Goal: Task Accomplishment & Management: Manage account settings

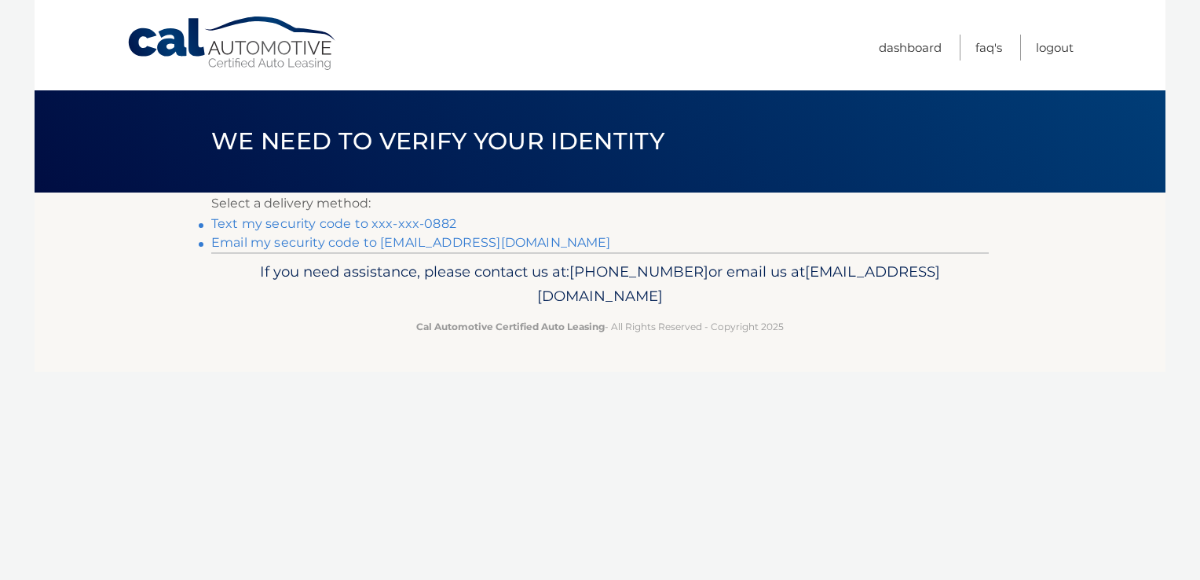
click at [327, 225] on link "Text my security code to xxx-xxx-0882" at bounding box center [333, 223] width 245 height 15
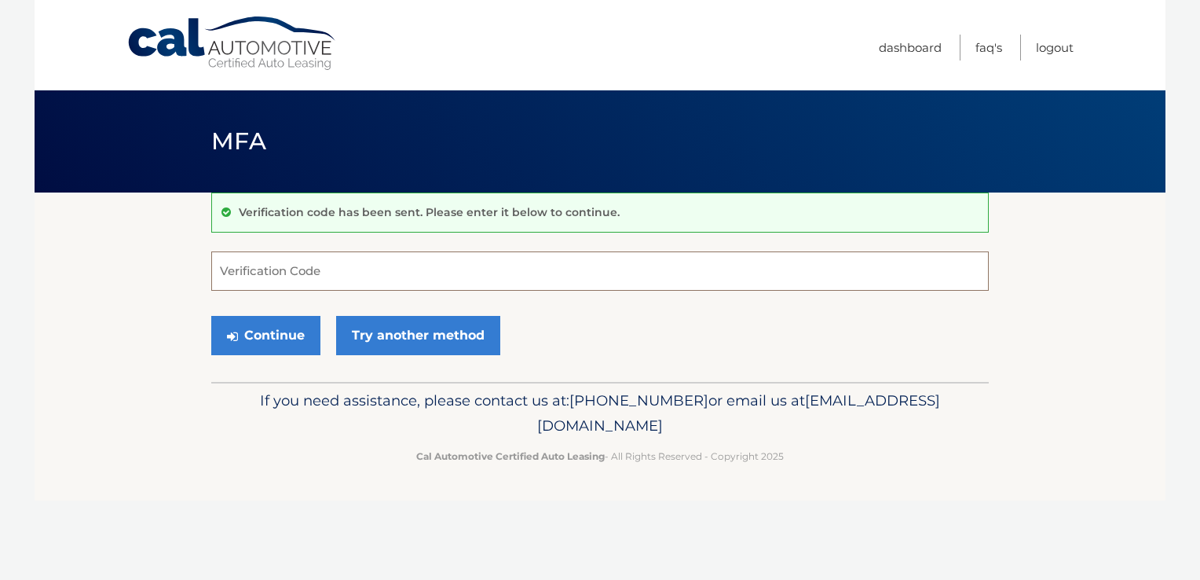
click at [280, 273] on input "Verification Code" at bounding box center [599, 270] width 777 height 39
type input "457953"
click at [289, 334] on button "Continue" at bounding box center [265, 335] width 109 height 39
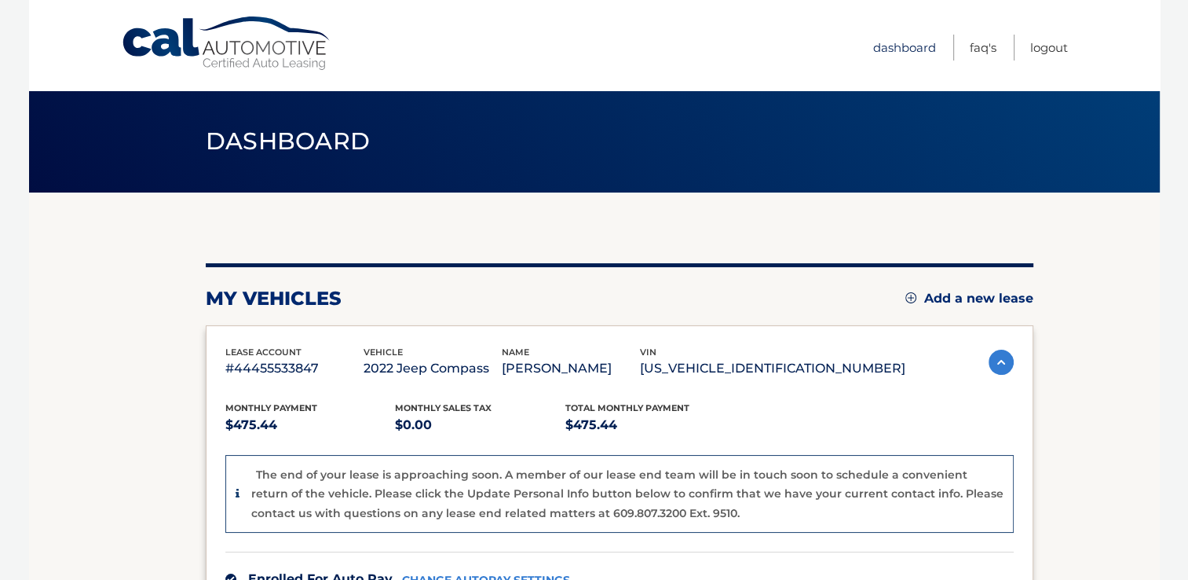
click at [902, 42] on link "Dashboard" at bounding box center [904, 48] width 63 height 26
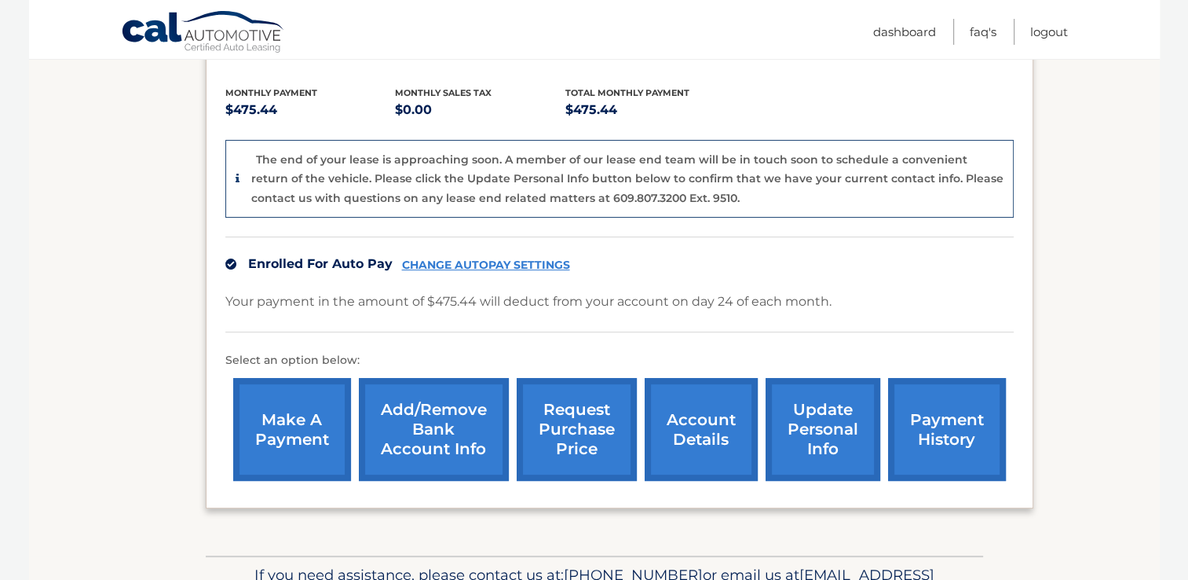
scroll to position [407, 0]
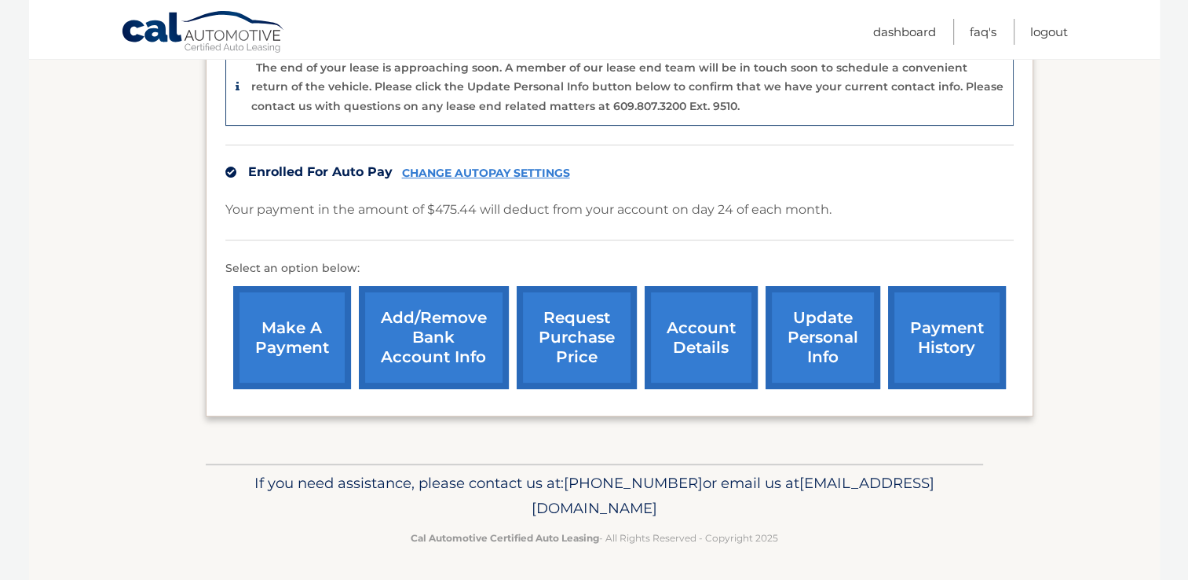
click at [819, 340] on link "update personal info" at bounding box center [823, 337] width 115 height 103
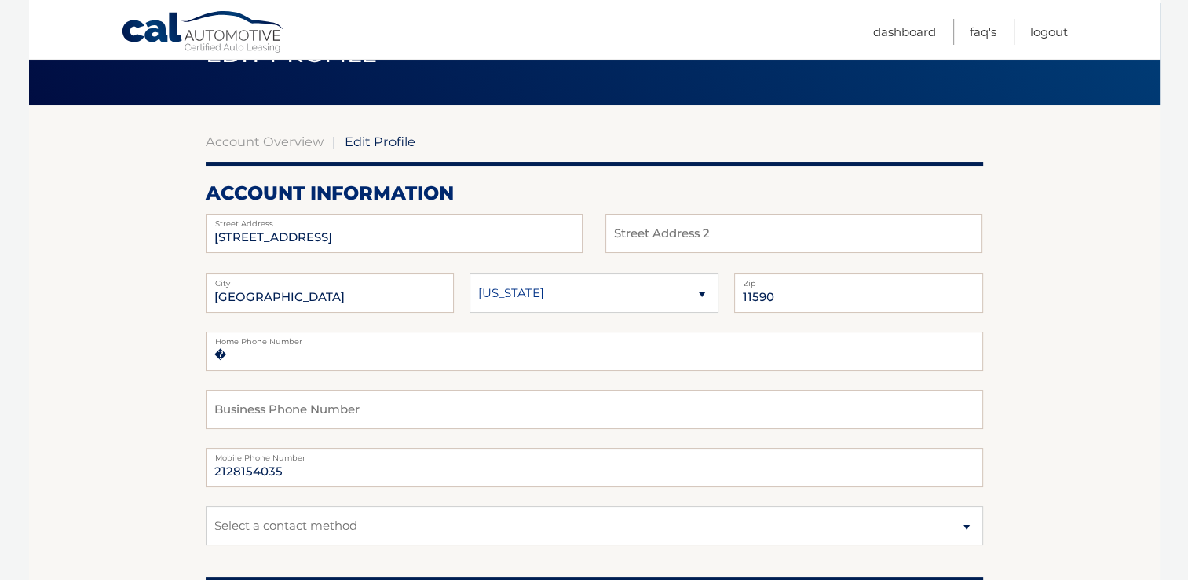
scroll to position [79, 0]
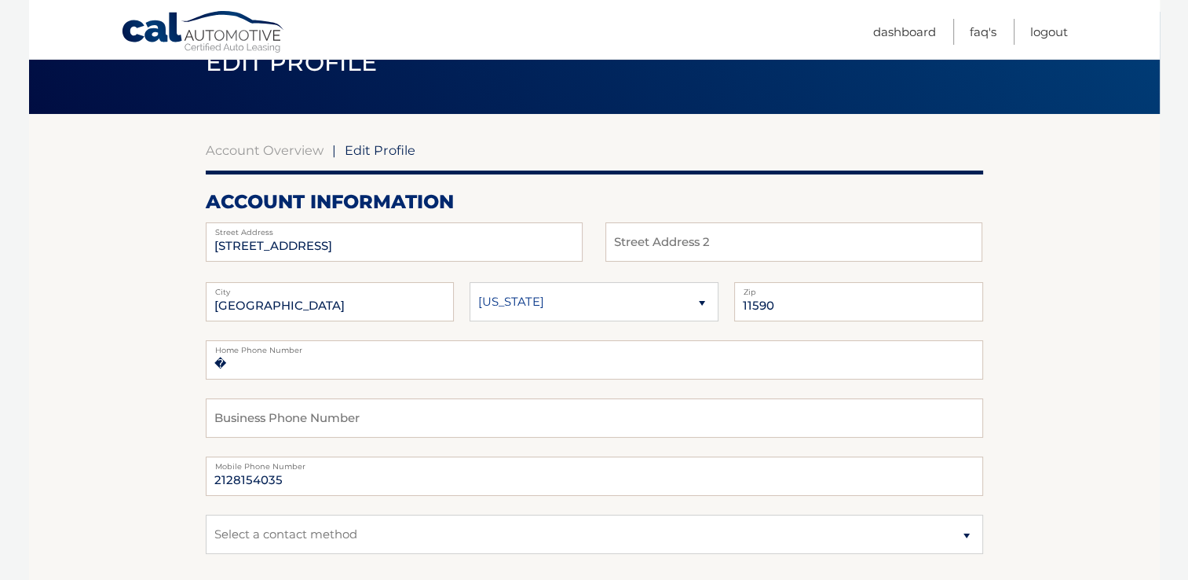
click at [352, 154] on span "Edit Profile" at bounding box center [380, 150] width 71 height 16
click at [298, 155] on link "Account Overview" at bounding box center [265, 150] width 118 height 16
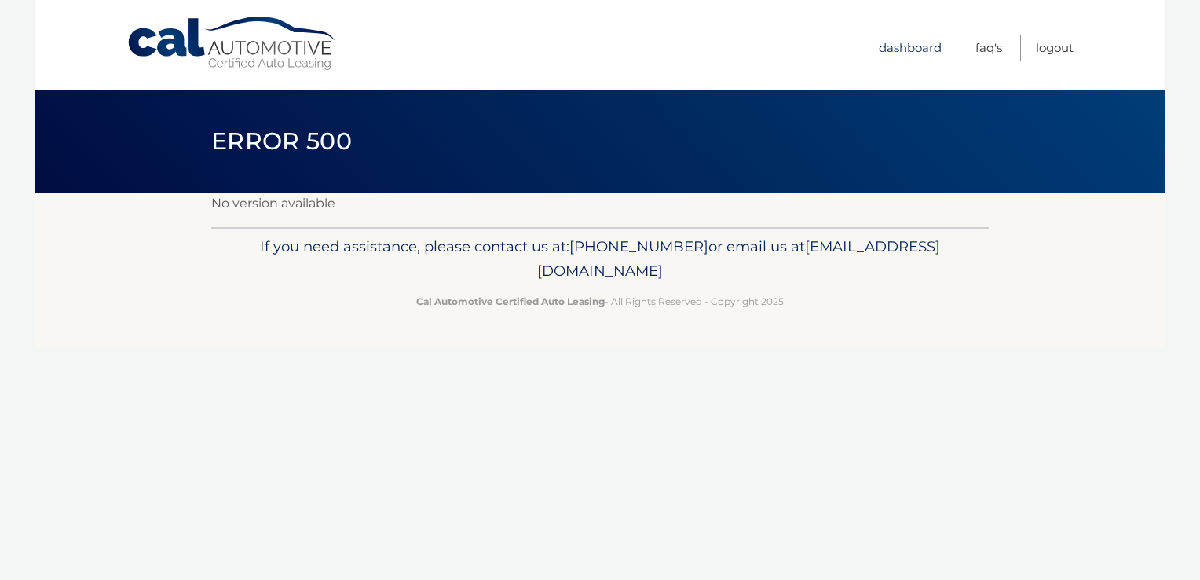
click at [909, 51] on link "Dashboard" at bounding box center [910, 48] width 63 height 26
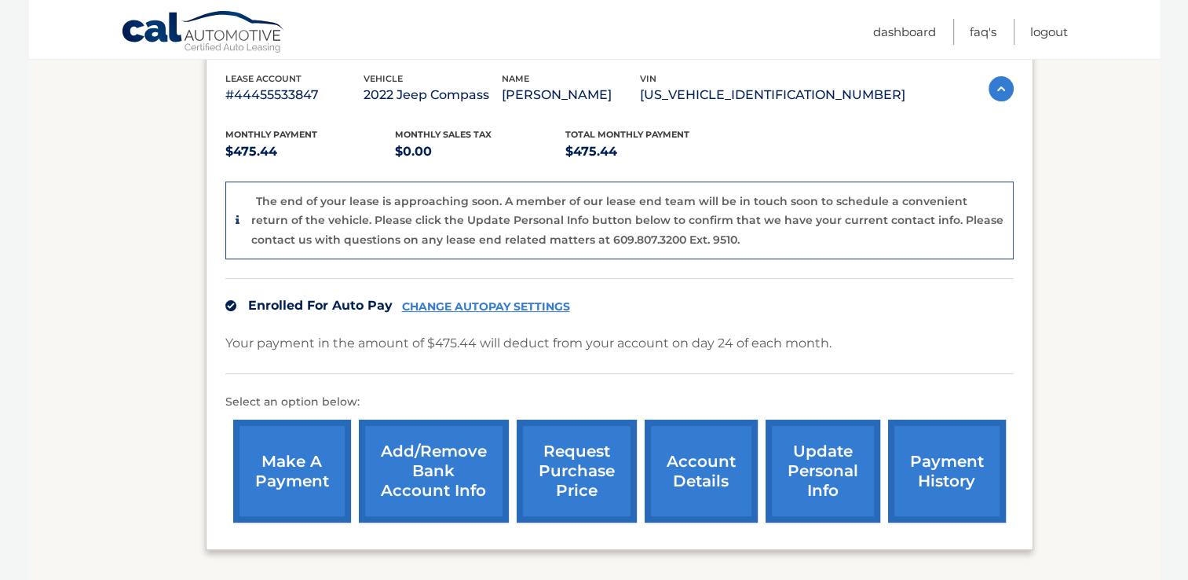
scroll to position [314, 0]
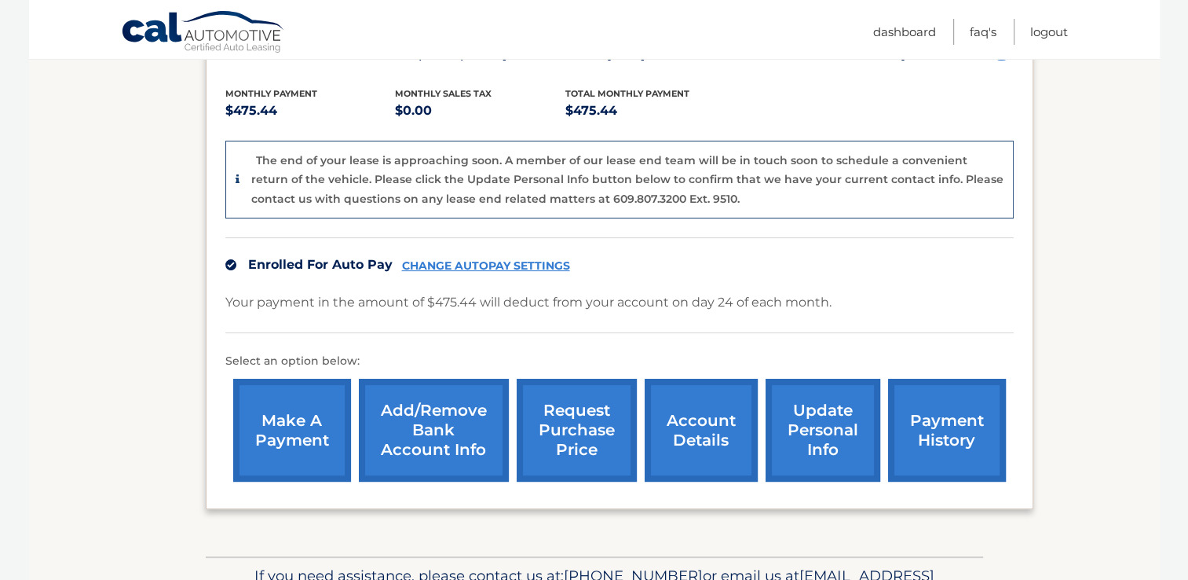
click at [826, 412] on link "update personal info" at bounding box center [823, 430] width 115 height 103
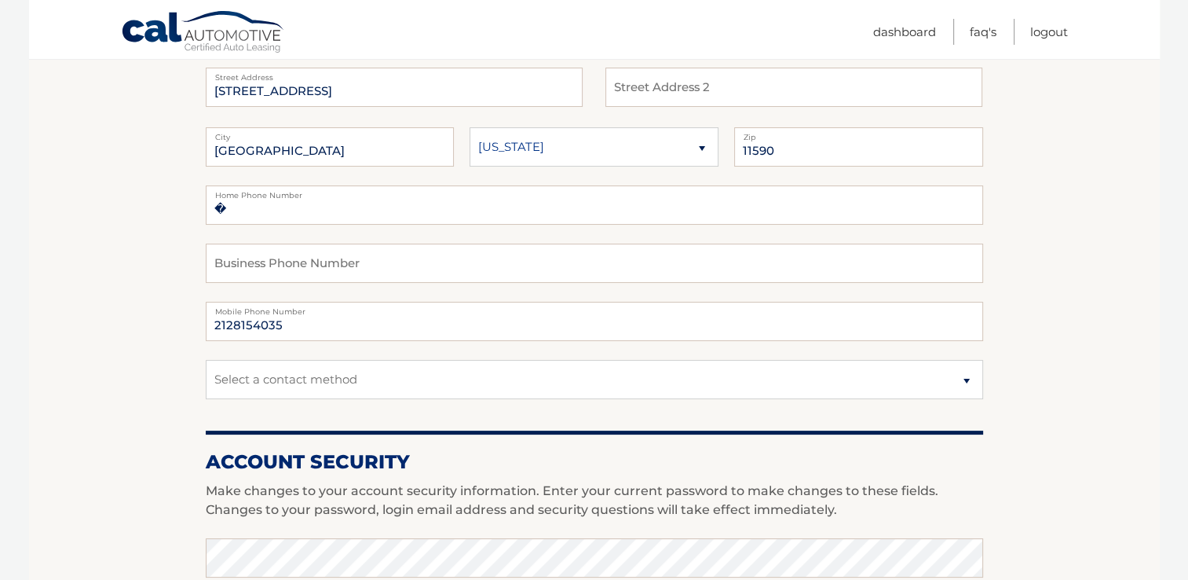
scroll to position [236, 0]
click at [302, 212] on input "�" at bounding box center [594, 202] width 777 height 39
type input "�[PHONE_NUMBER]"
click at [318, 326] on input "2128154035" at bounding box center [594, 318] width 777 height 39
drag, startPoint x: 318, startPoint y: 326, endPoint x: 194, endPoint y: 324, distance: 124.1
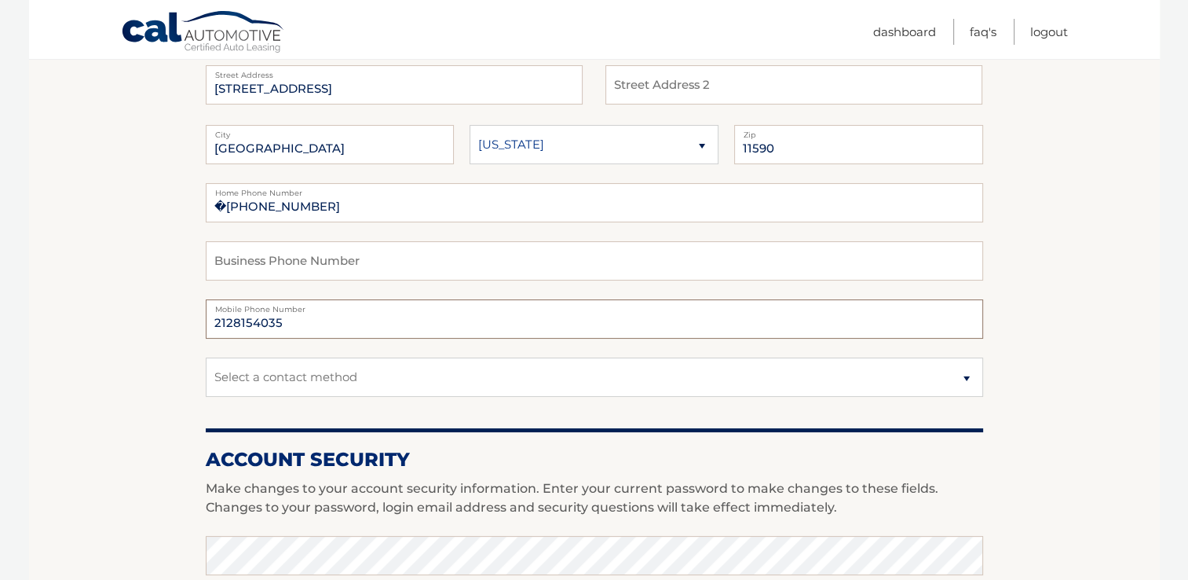
click at [194, 324] on section "Account Overview | Edit Profile account information 903 ROXBURY DR Street Addre…" at bounding box center [594, 528] width 1131 height 1143
type input "5166390882"
click at [496, 272] on input "text" at bounding box center [594, 260] width 777 height 39
click at [635, 349] on fieldset "�516-639-0882 Home Phone Number Business Phone Number 5166390882 Mobile Phone N…" at bounding box center [594, 299] width 777 height 232
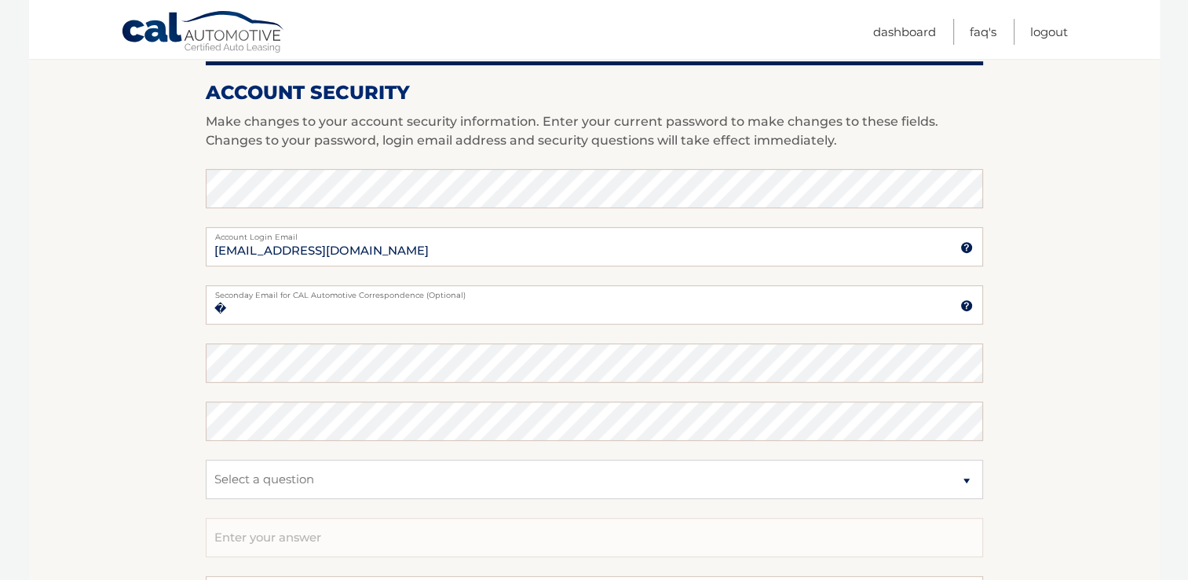
scroll to position [628, 0]
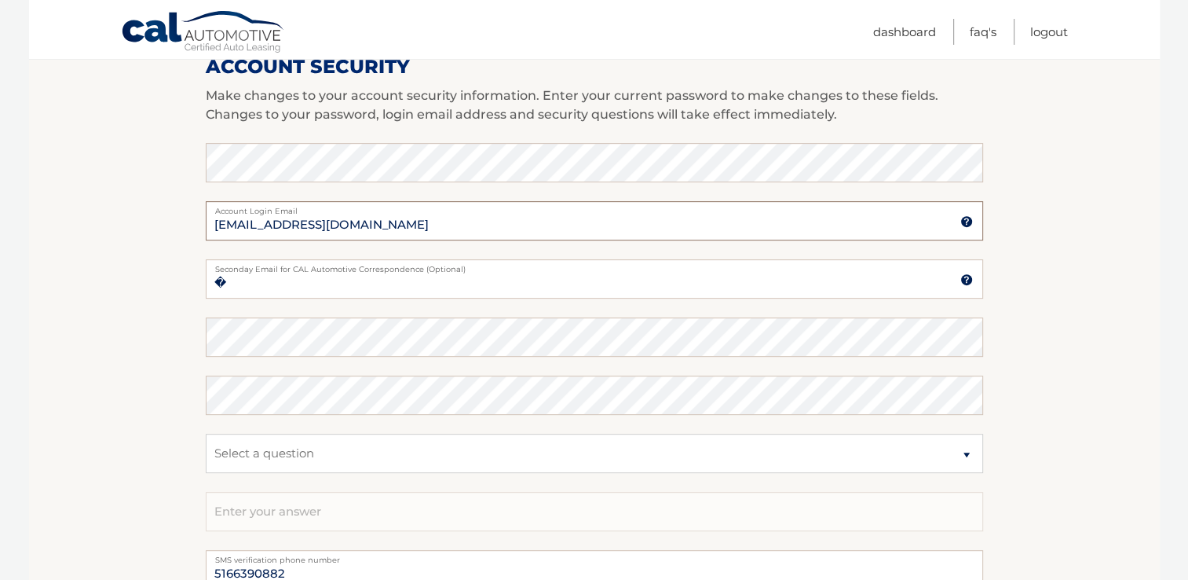
drag, startPoint x: 402, startPoint y: 222, endPoint x: 210, endPoint y: 221, distance: 191.6
click at [210, 221] on input "emerlino@optonline.net" at bounding box center [594, 220] width 777 height 39
type input "cjmemerson64@gmail.com"
click at [536, 283] on input "�" at bounding box center [594, 278] width 777 height 39
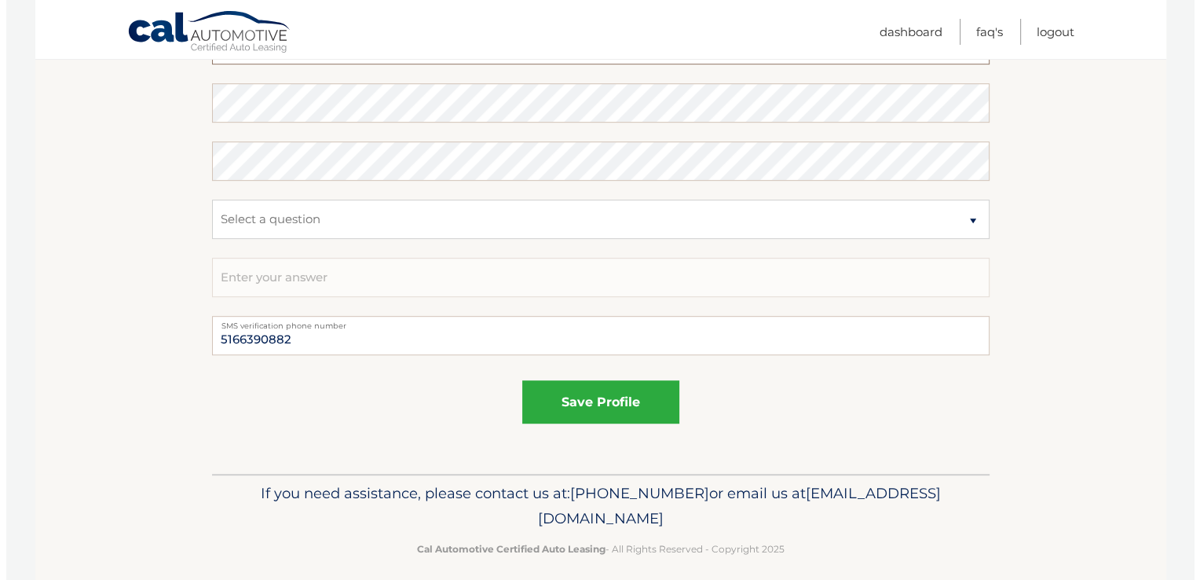
scroll to position [864, 0]
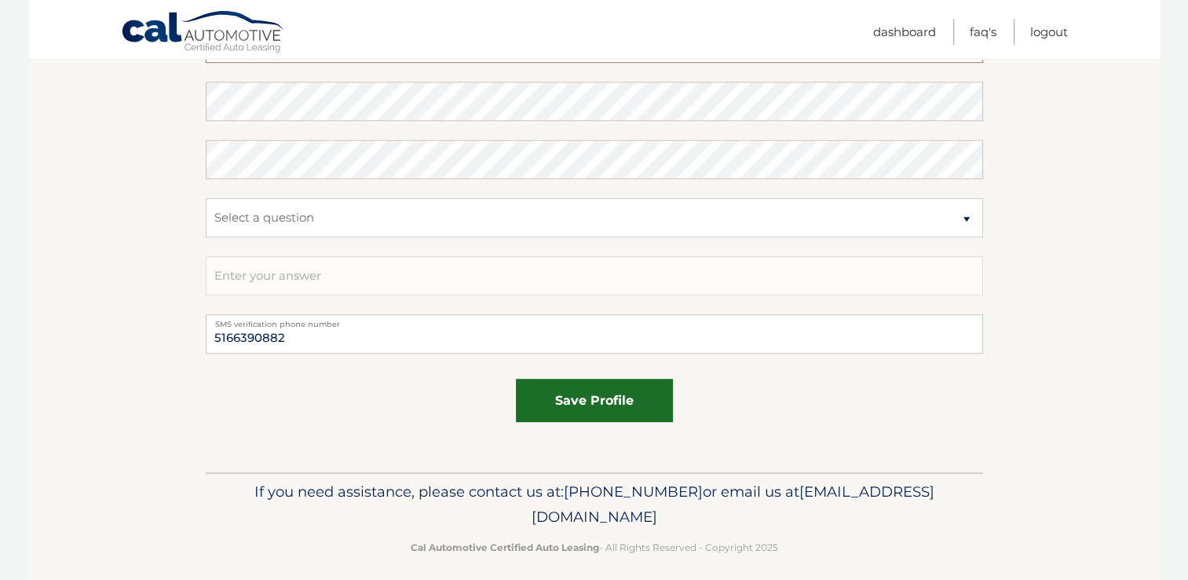
type input "�cjmemerson64@gmail.com"
click at [566, 394] on button "save profile" at bounding box center [594, 400] width 157 height 43
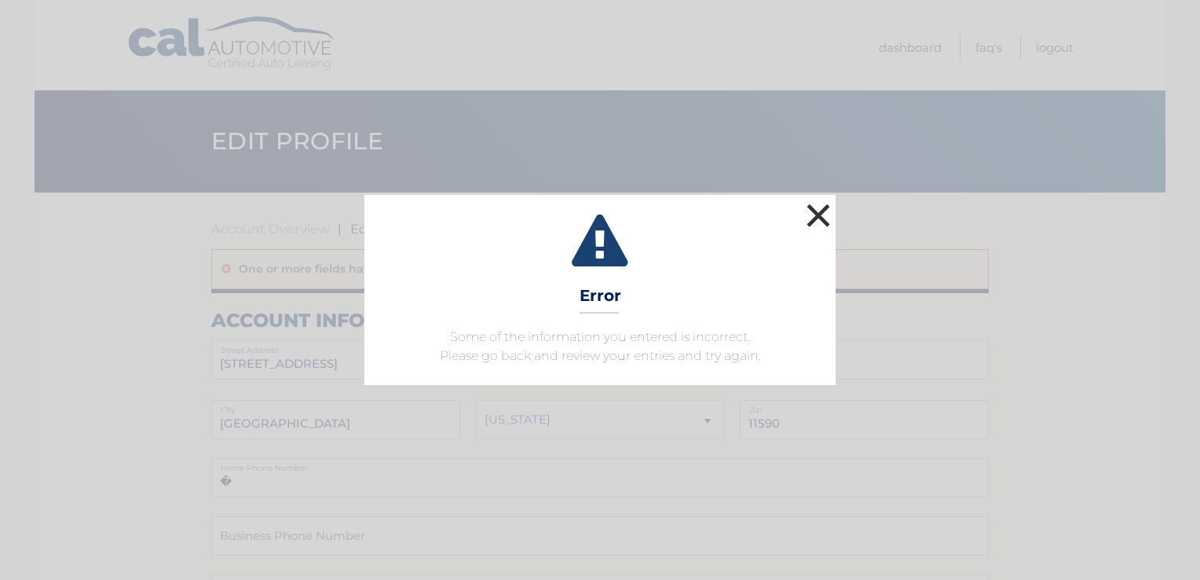
click at [809, 209] on button "×" at bounding box center [818, 214] width 31 height 31
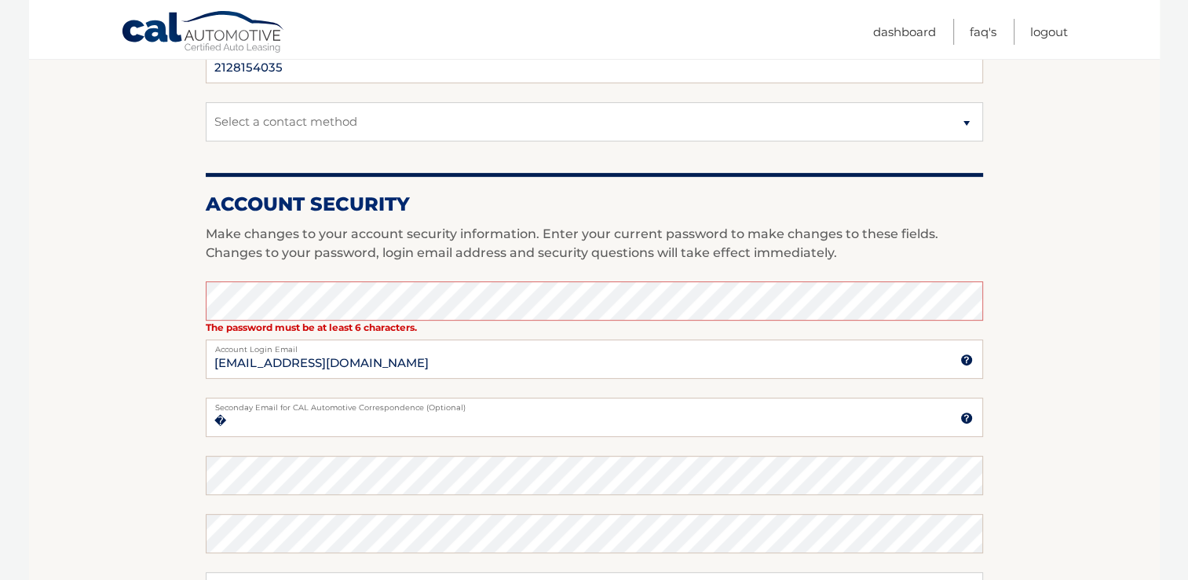
scroll to position [550, 0]
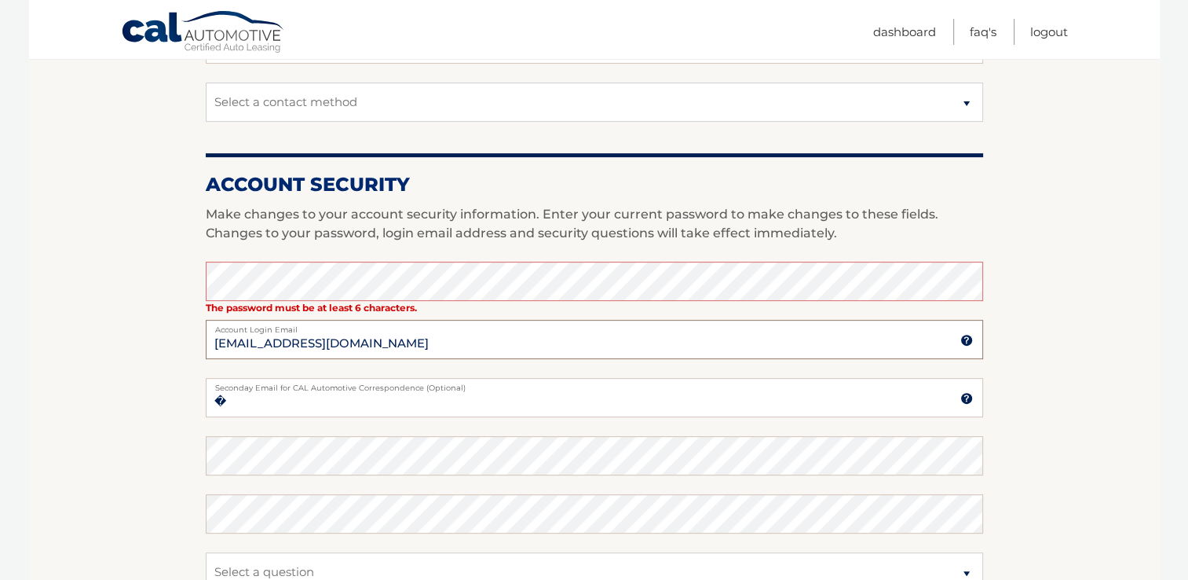
drag, startPoint x: 426, startPoint y: 339, endPoint x: 170, endPoint y: 328, distance: 256.3
click at [168, 331] on section "Account Overview | Edit Profile One or more fields have an error. account infor…" at bounding box center [594, 235] width 1131 height 1184
type input "cjmemerson64@gmail.com"
click at [519, 400] on input "�" at bounding box center [594, 397] width 777 height 39
type input "�cjmemerson64@gmail.com"
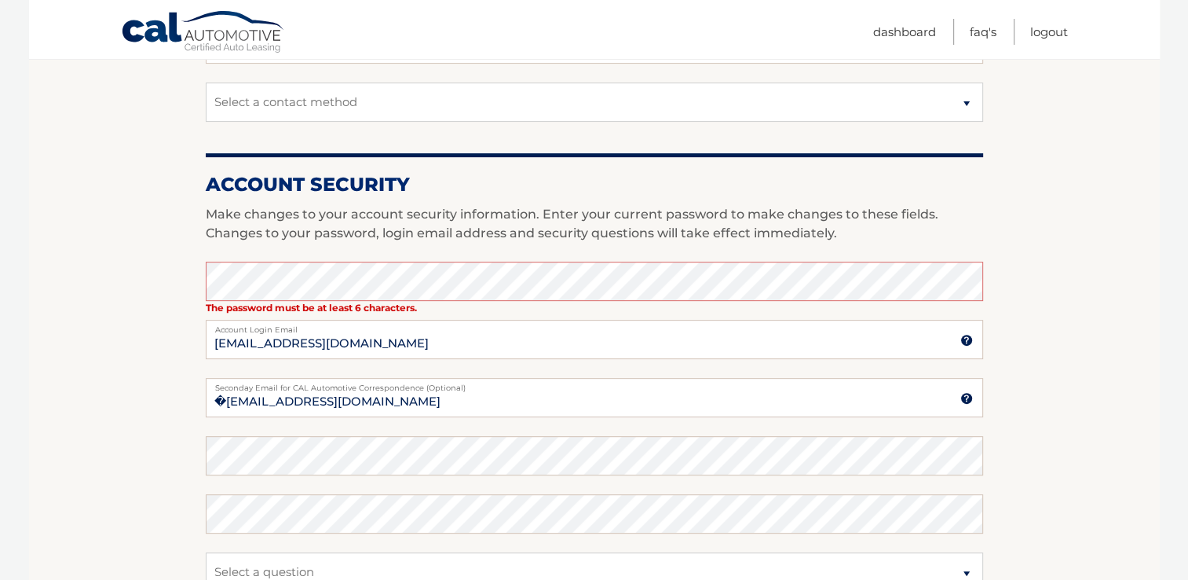
click at [616, 423] on fieldset "The password must be at least 6 characters. Enter your current password to make…" at bounding box center [594, 465] width 777 height 407
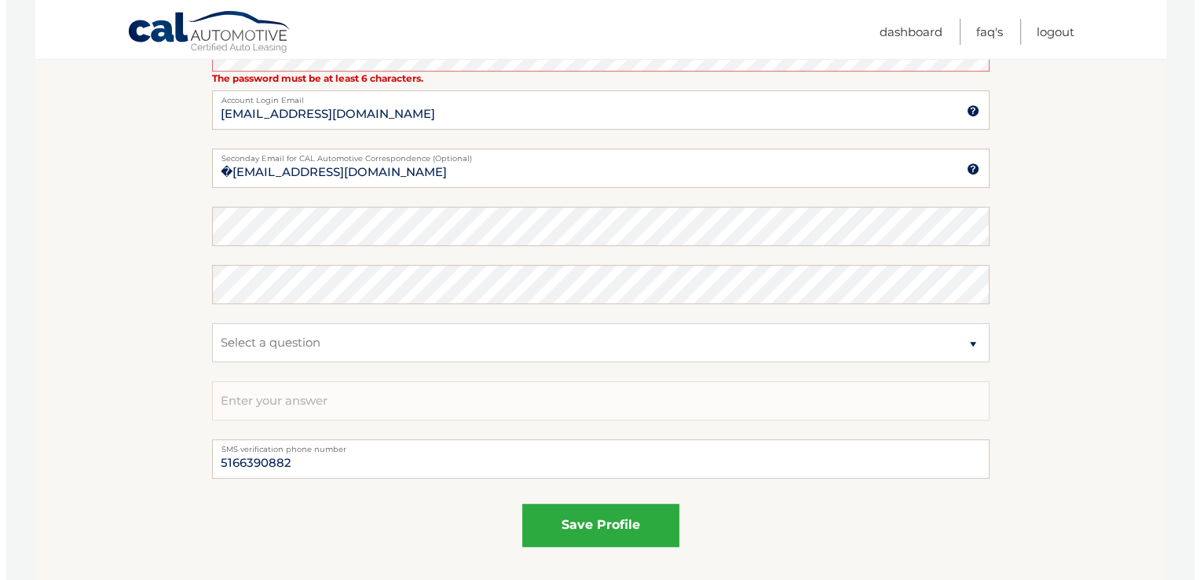
scroll to position [785, 0]
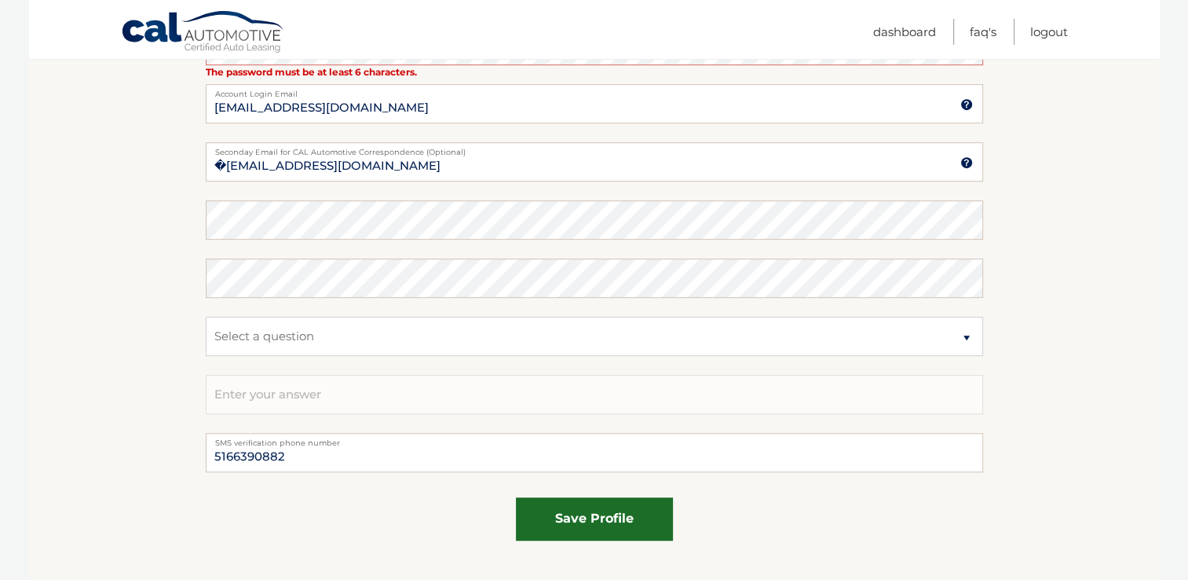
click at [554, 513] on button "save profile" at bounding box center [594, 518] width 157 height 43
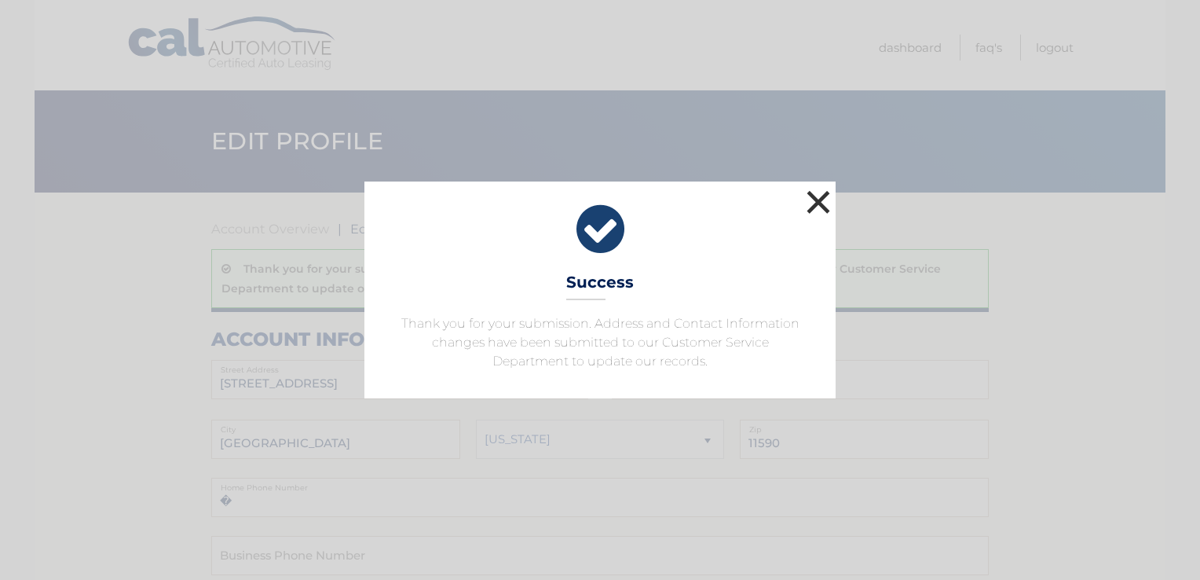
click at [817, 202] on button "×" at bounding box center [818, 201] width 31 height 31
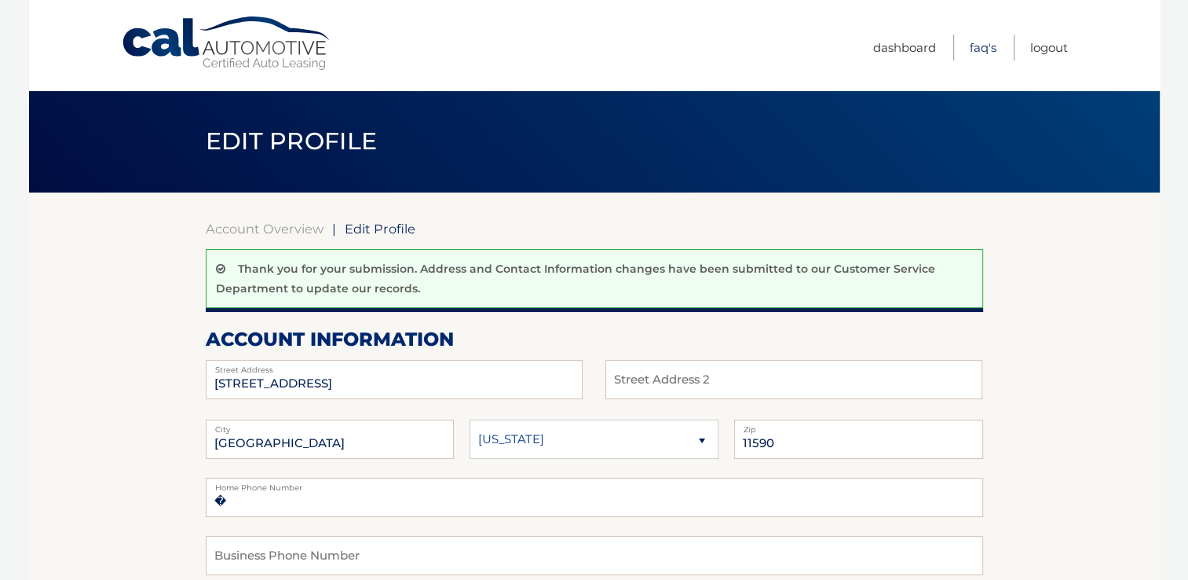
click at [979, 42] on link "FAQ's" at bounding box center [983, 48] width 27 height 26
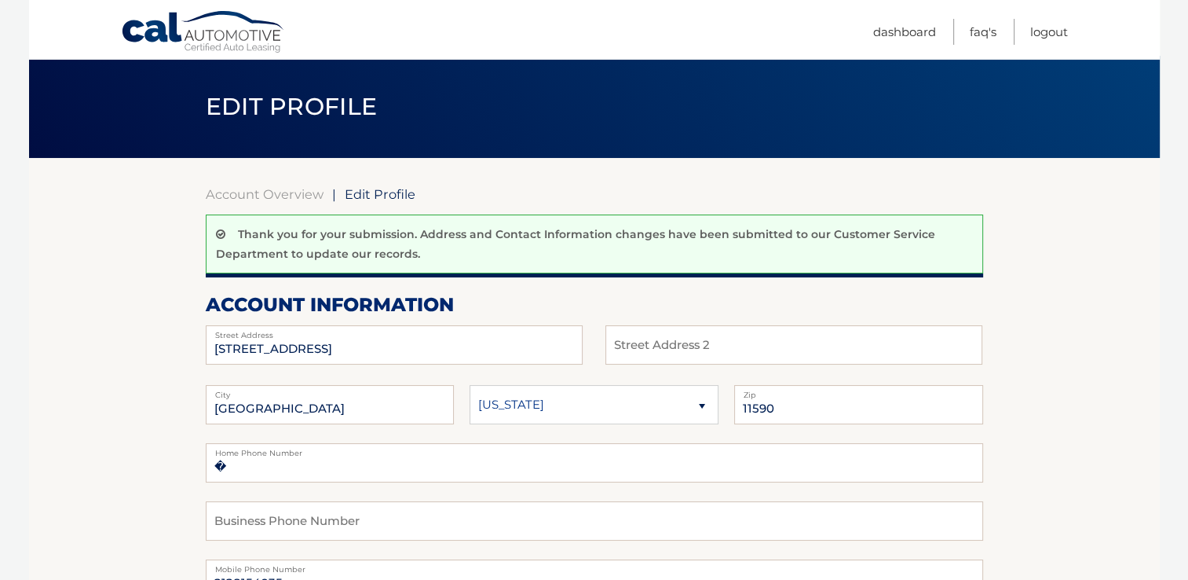
scroll to position [157, 0]
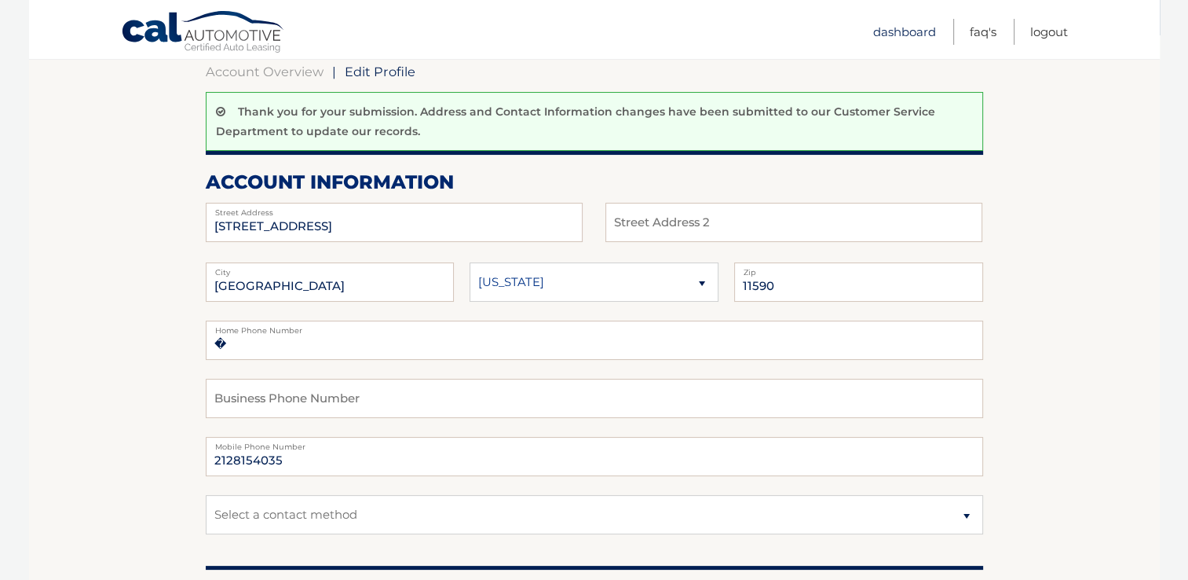
click at [895, 31] on link "Dashboard" at bounding box center [904, 32] width 63 height 26
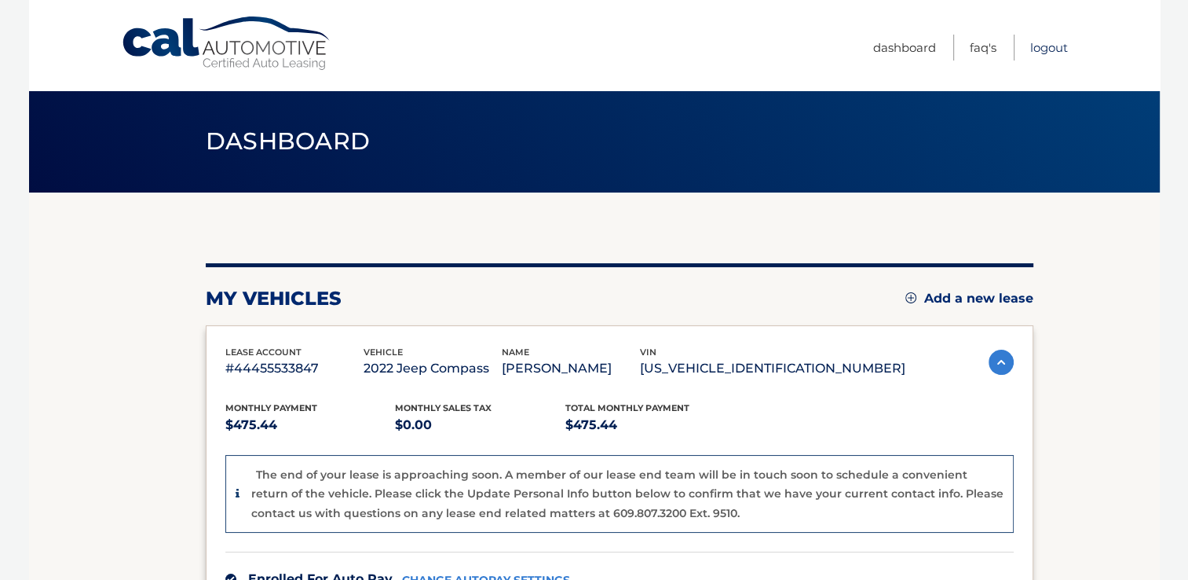
click at [1052, 47] on link "Logout" at bounding box center [1049, 48] width 38 height 26
